Goal: Task Accomplishment & Management: Manage account settings

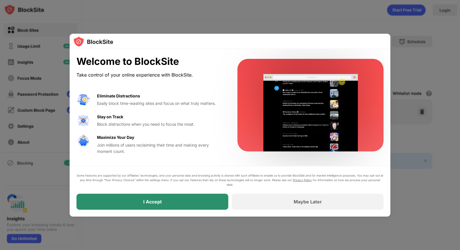
click at [190, 197] on div "I Accept" at bounding box center [153, 202] width 152 height 16
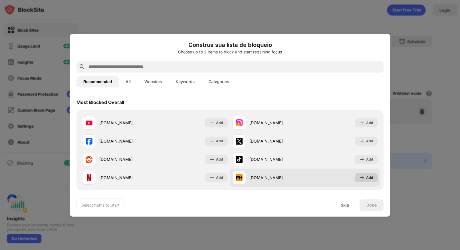
click at [373, 179] on div "Add" at bounding box center [369, 178] width 7 height 6
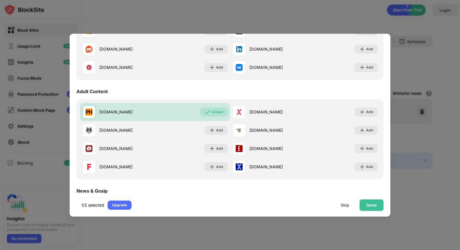
scroll to position [219, 0]
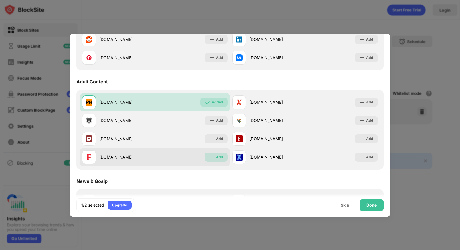
click at [210, 156] on img at bounding box center [212, 157] width 6 height 6
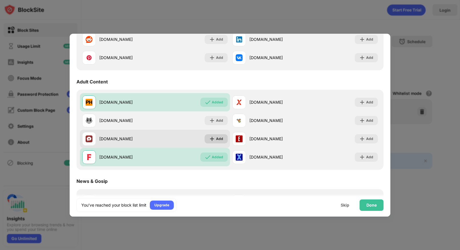
click at [221, 140] on div "Add" at bounding box center [219, 139] width 7 height 6
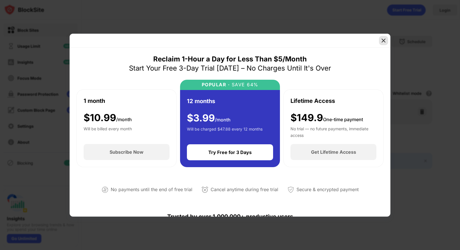
click at [384, 38] on img at bounding box center [384, 41] width 6 height 6
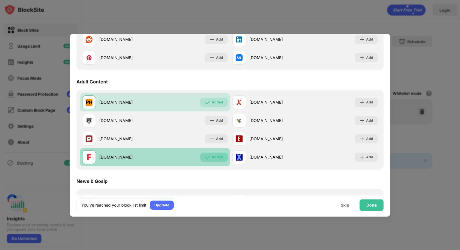
click at [212, 159] on div "Added" at bounding box center [217, 157] width 11 height 6
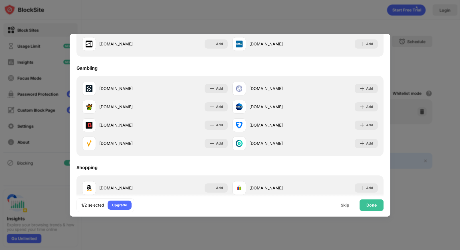
scroll to position [598, 0]
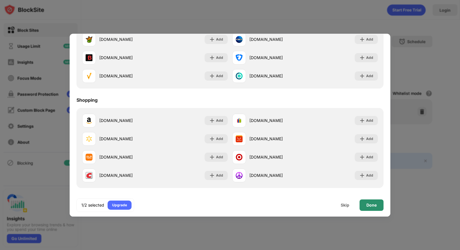
click at [371, 206] on div "Done" at bounding box center [372, 205] width 10 height 5
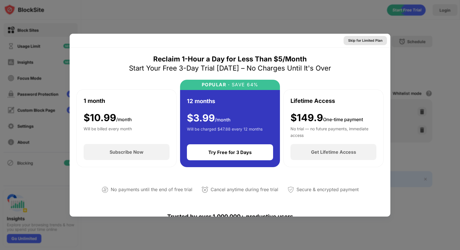
click at [368, 40] on div "Skip for Limited Plan" at bounding box center [365, 41] width 34 height 6
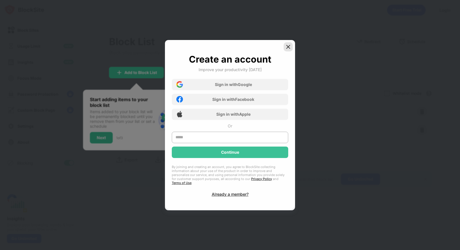
click at [291, 49] on img at bounding box center [289, 47] width 6 height 6
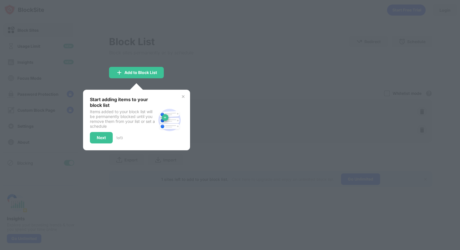
click at [183, 97] on img at bounding box center [183, 96] width 5 height 5
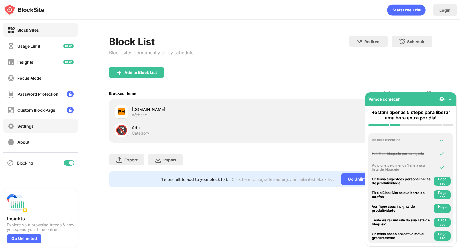
click at [33, 122] on div "Settings" at bounding box center [20, 125] width 26 height 7
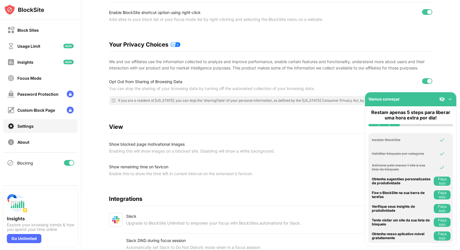
scroll to position [98, 0]
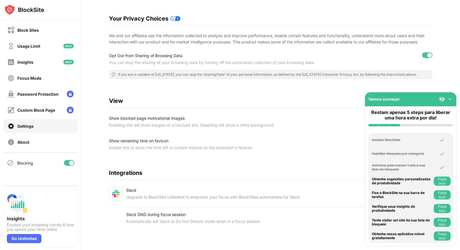
click at [449, 99] on img at bounding box center [450, 99] width 6 height 6
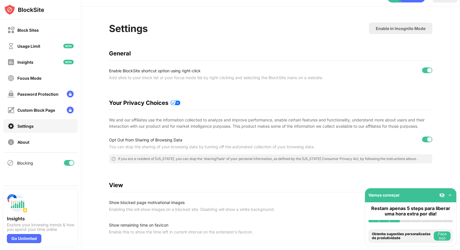
scroll to position [0, 0]
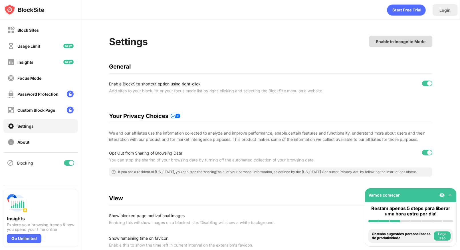
click at [404, 43] on div "Enable in Incognito Mode" at bounding box center [401, 41] width 50 height 5
